Goal: Browse casually

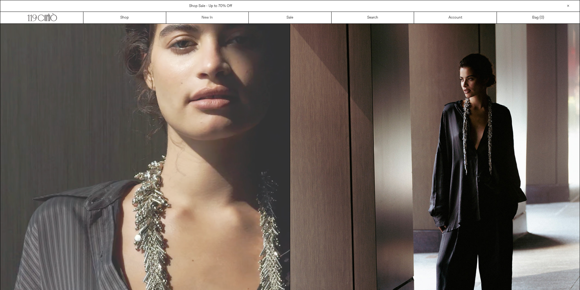
click at [189, 16] on link "New In" at bounding box center [207, 18] width 83 height 12
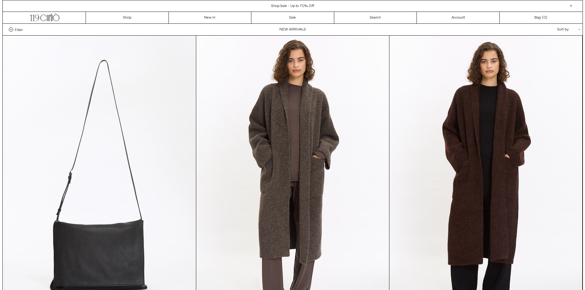
scroll to position [244, 0]
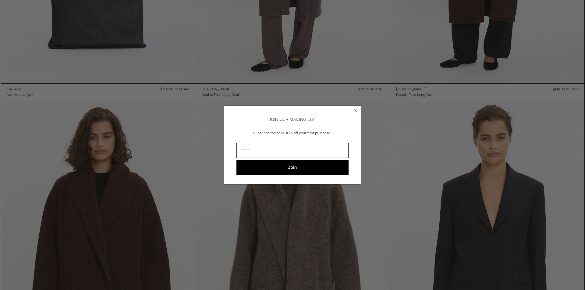
click at [355, 110] on icon "Close dialog" at bounding box center [355, 111] width 6 height 6
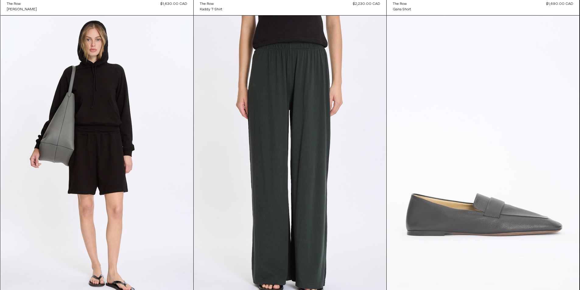
scroll to position [10611, 0]
